Goal: Information Seeking & Learning: Learn about a topic

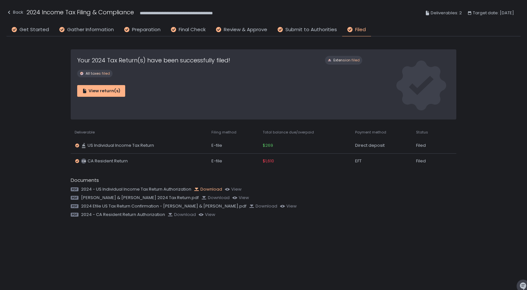
click at [208, 188] on div "Download" at bounding box center [208, 189] width 28 height 6
click at [221, 197] on div "Download" at bounding box center [215, 198] width 28 height 6
click at [273, 205] on div "Download" at bounding box center [263, 206] width 28 height 6
click at [179, 214] on div "Download" at bounding box center [182, 214] width 28 height 6
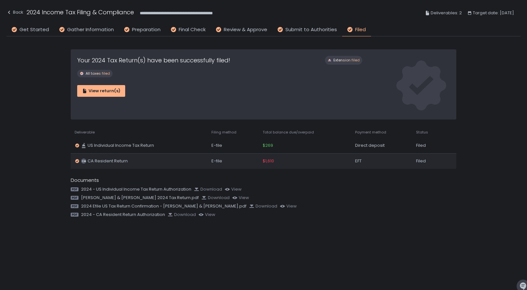
click at [271, 161] on span "$1,610" at bounding box center [268, 161] width 11 height 6
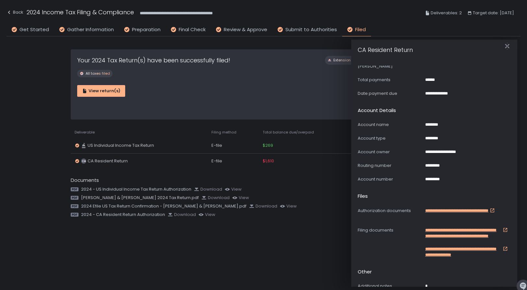
scroll to position [346, 0]
click at [311, 177] on div "Documents" at bounding box center [264, 179] width 386 height 7
click at [506, 44] on icon "button" at bounding box center [507, 46] width 4 height 8
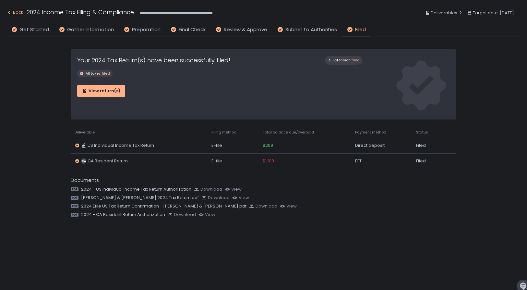
click at [16, 10] on div "Back" at bounding box center [14, 12] width 17 height 8
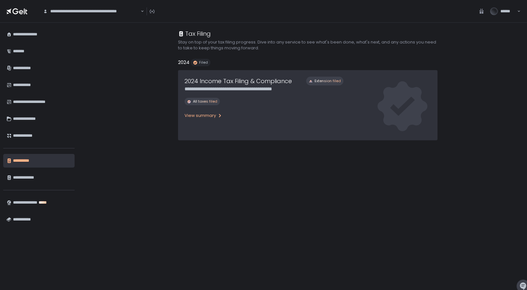
click at [204, 116] on div "View summary" at bounding box center [204, 116] width 38 height 6
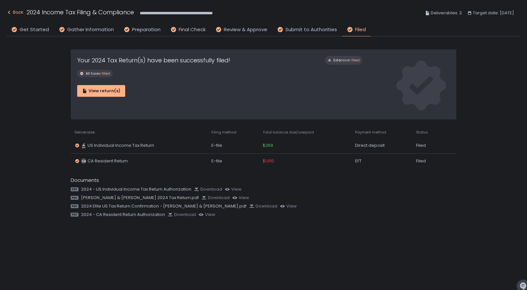
click at [18, 12] on div "Back" at bounding box center [14, 12] width 17 height 8
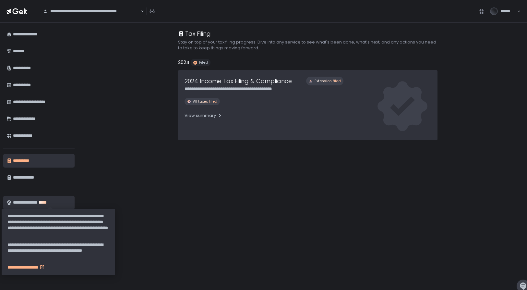
click at [29, 216] on div "**********" at bounding box center [58, 224] width 102 height 23
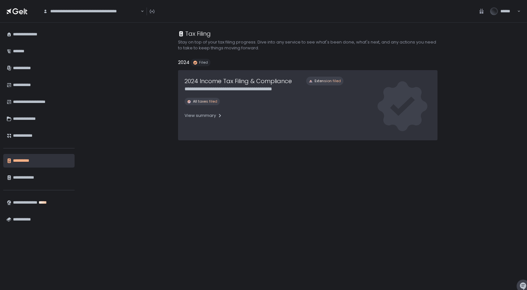
click at [119, 202] on div "**********" at bounding box center [307, 156] width 439 height 267
click at [31, 218] on div "**********" at bounding box center [42, 219] width 58 height 11
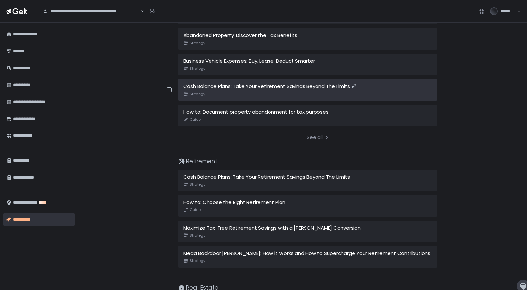
scroll to position [412, 0]
click at [218, 84] on div "Cash Balance Plans: Take Your Retirement Savings Beyond The Limits" at bounding box center [307, 85] width 248 height 7
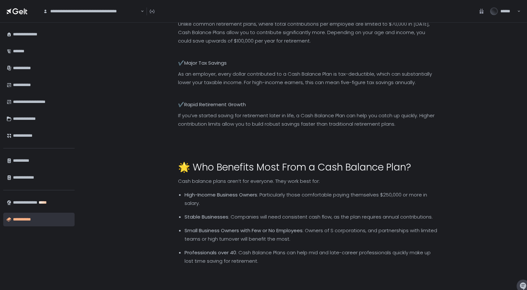
scroll to position [475, 0]
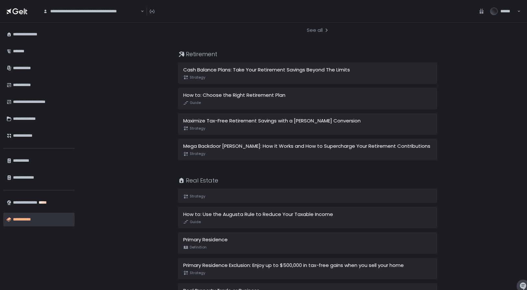
scroll to position [520, 0]
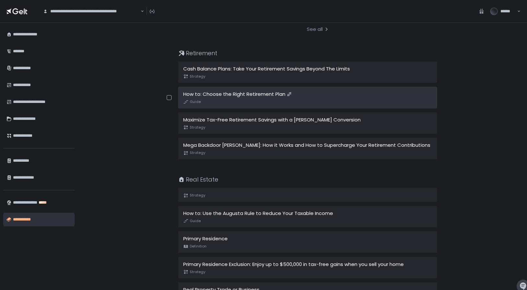
click at [261, 90] on div "How to: Choose the Right Retirement Plan" at bounding box center [307, 93] width 248 height 7
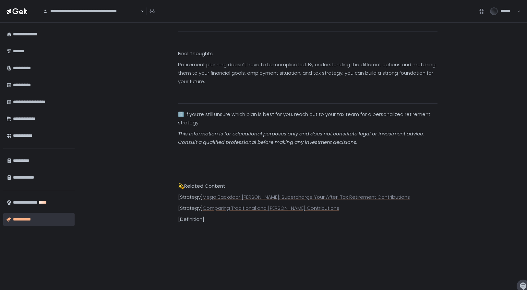
scroll to position [1141, 0]
click at [245, 194] on link "Mega Backdoor [PERSON_NAME]: Supercharge Your After-Tax Retirement Contributions" at bounding box center [306, 197] width 207 height 7
